Goal: Information Seeking & Learning: Learn about a topic

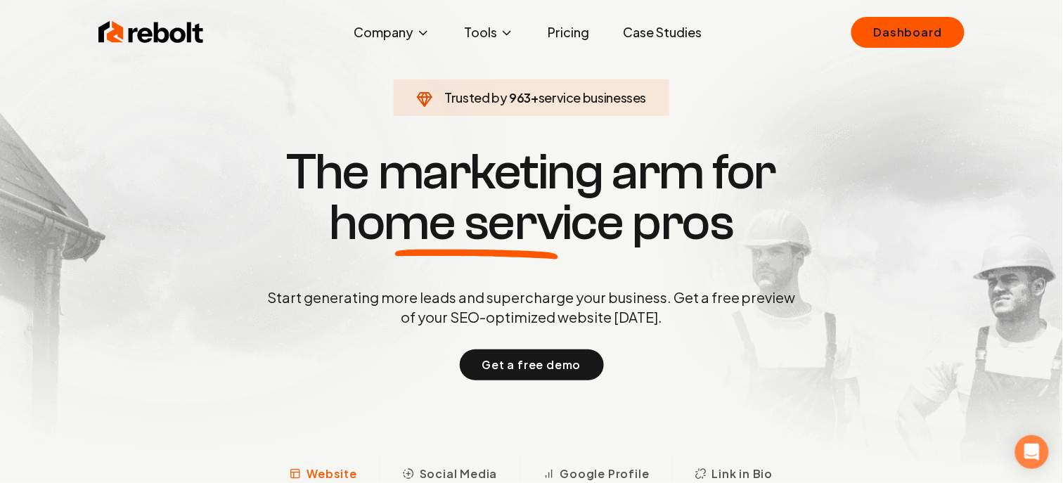
click at [567, 20] on link "Pricing" at bounding box center [568, 32] width 64 height 28
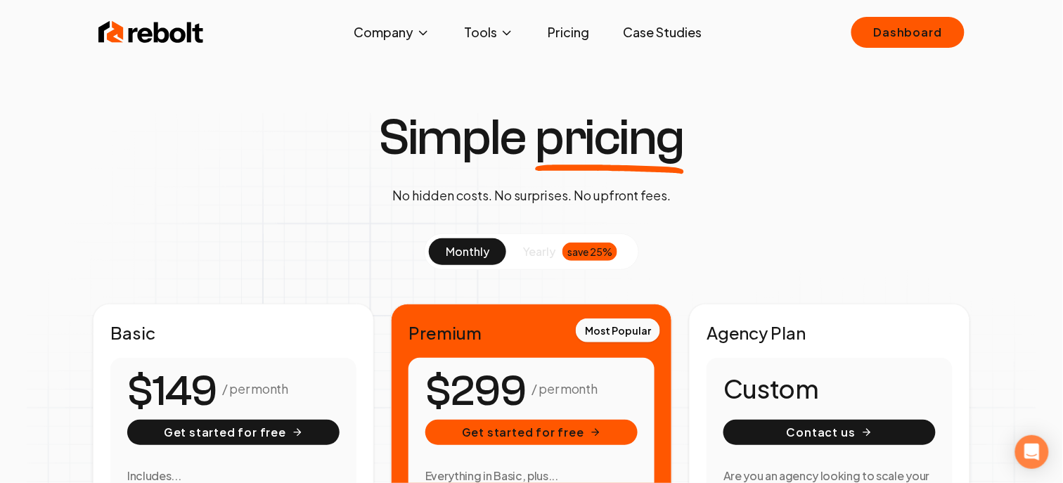
click at [571, 37] on link "Pricing" at bounding box center [568, 32] width 64 height 28
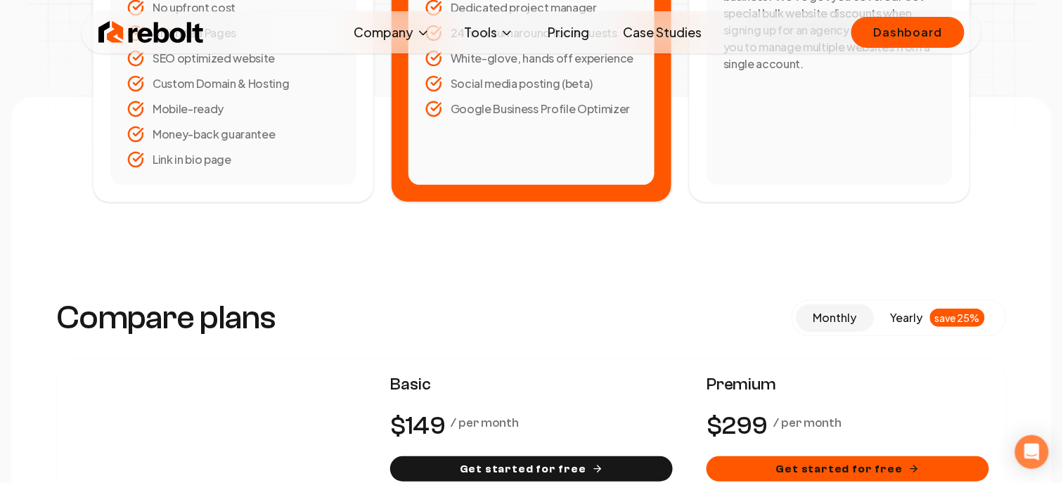
scroll to position [70, 0]
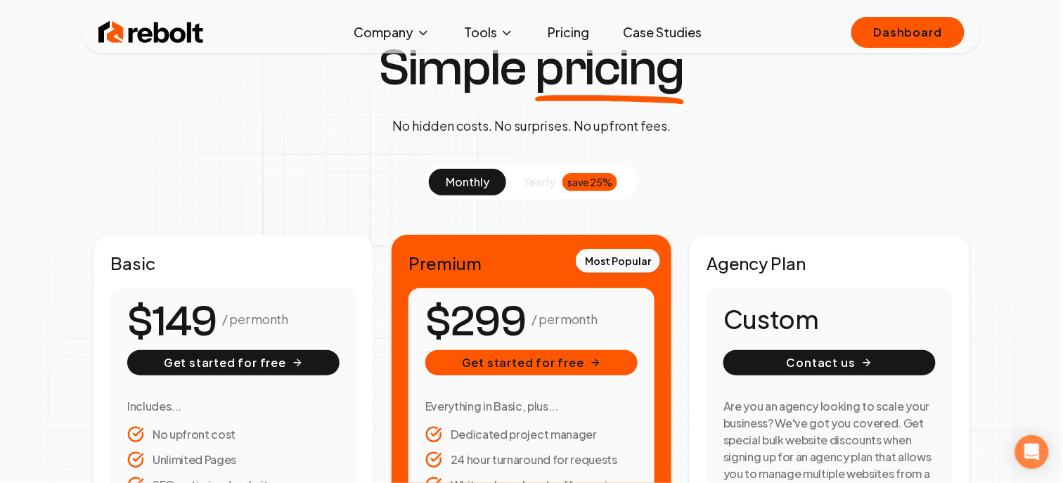
click at [197, 37] on img at bounding box center [150, 32] width 105 height 28
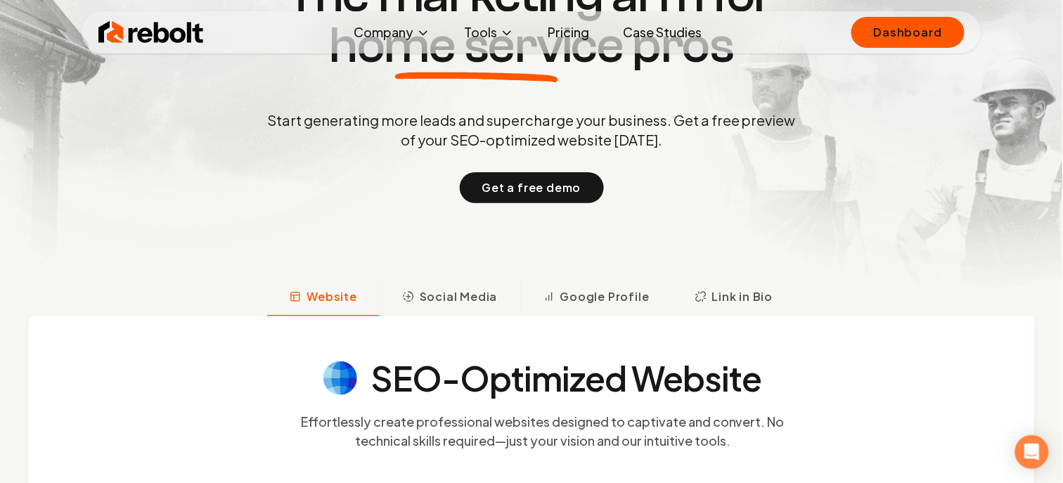
scroll to position [179, 0]
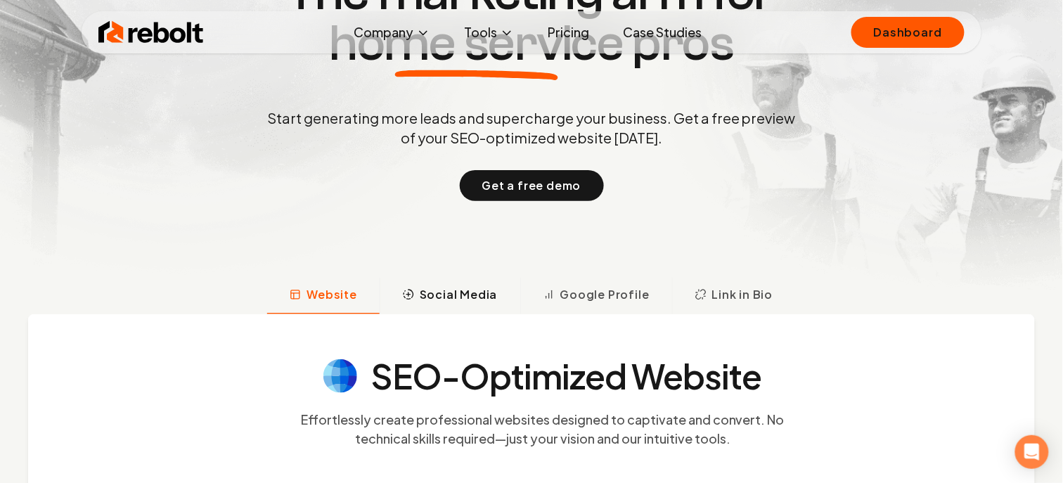
click at [422, 294] on button "Social Media" at bounding box center [450, 296] width 141 height 37
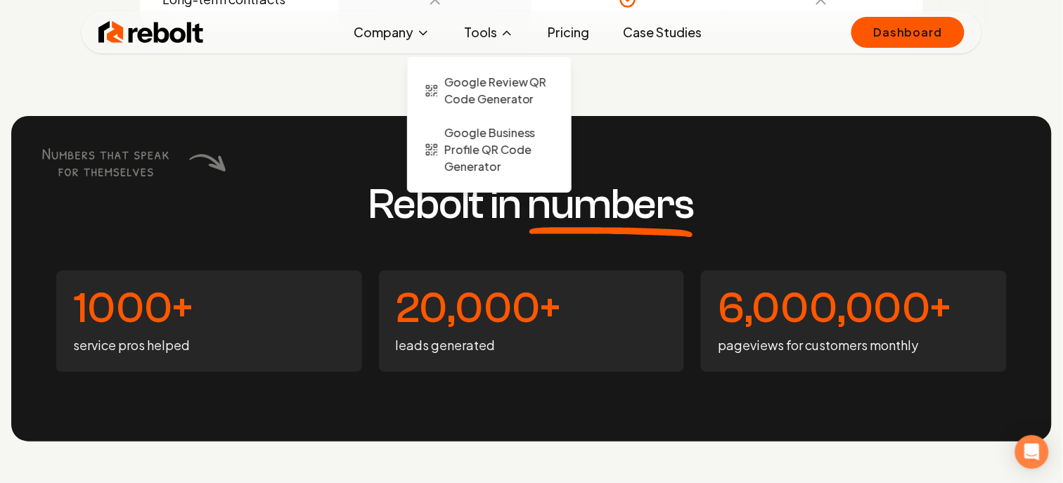
scroll to position [5143, 0]
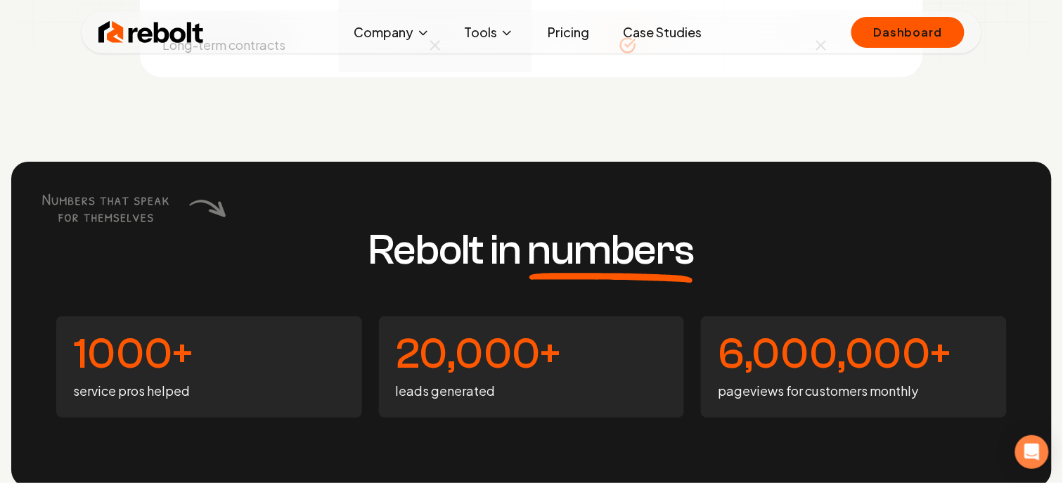
click at [626, 27] on link "Case Studies" at bounding box center [661, 32] width 101 height 28
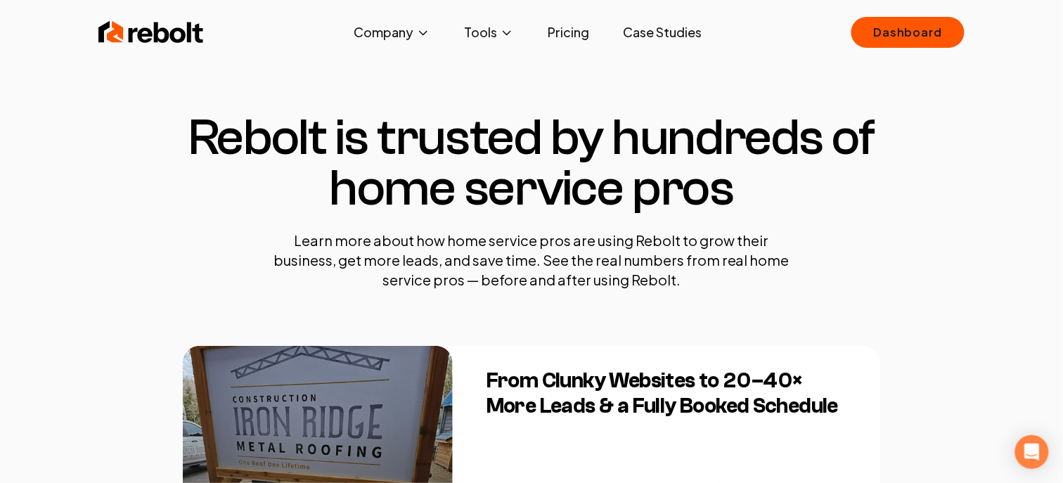
click at [565, 22] on link "Pricing" at bounding box center [568, 32] width 64 height 28
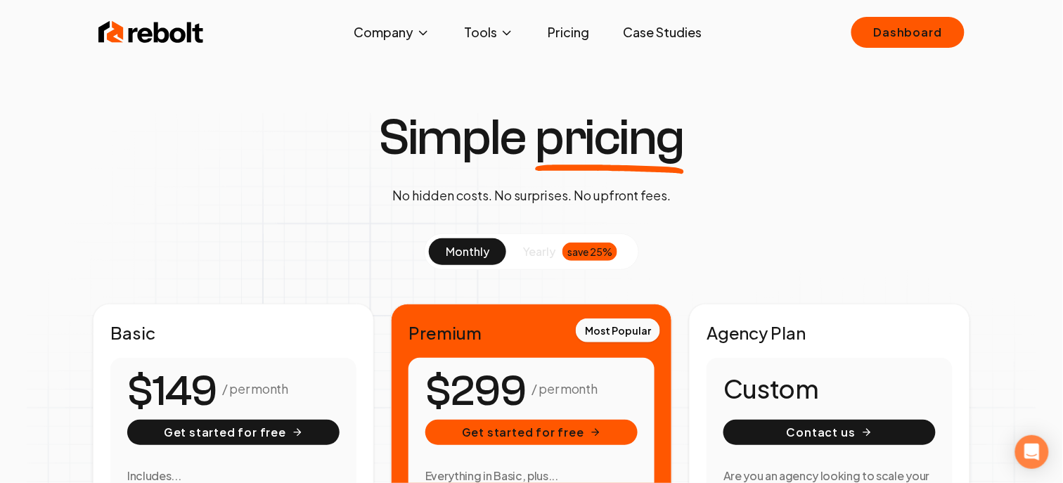
click at [597, 257] on div "save 25%" at bounding box center [589, 251] width 55 height 18
